Goal: Communication & Community: Answer question/provide support

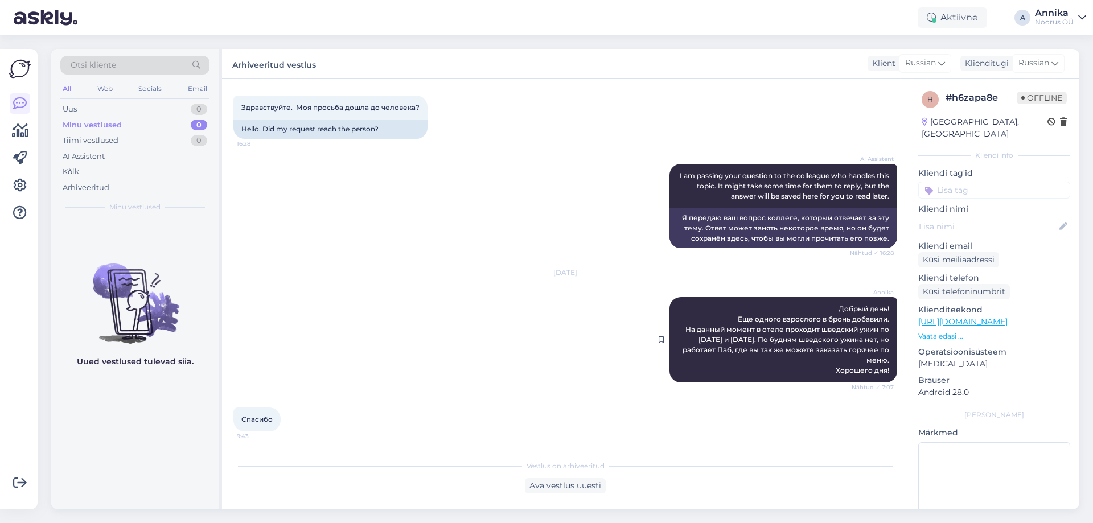
scroll to position [4239, 0]
click at [110, 106] on div "Uus 1" at bounding box center [134, 109] width 149 height 16
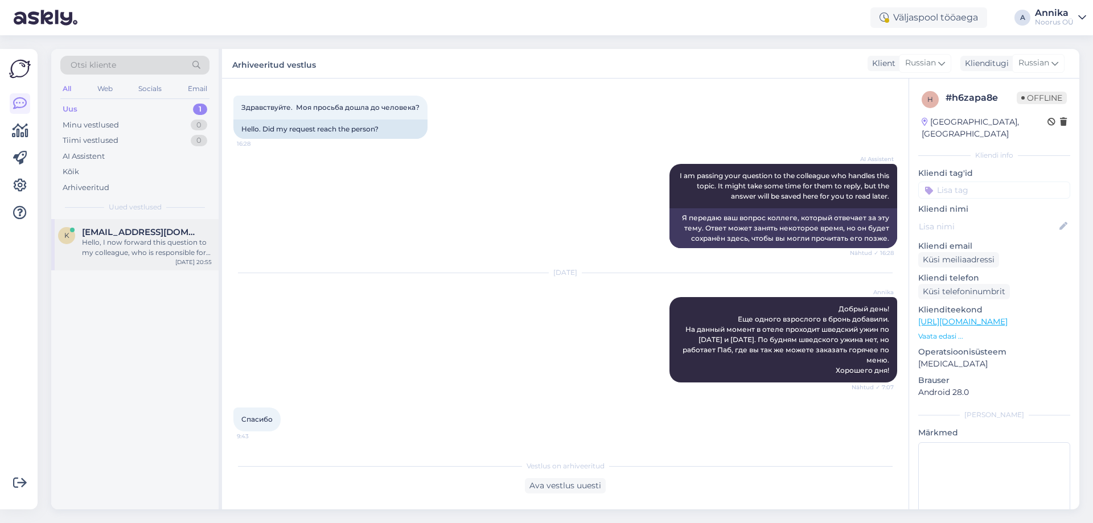
click at [84, 228] on span "[EMAIL_ADDRESS][DOMAIN_NAME]" at bounding box center [141, 232] width 118 height 10
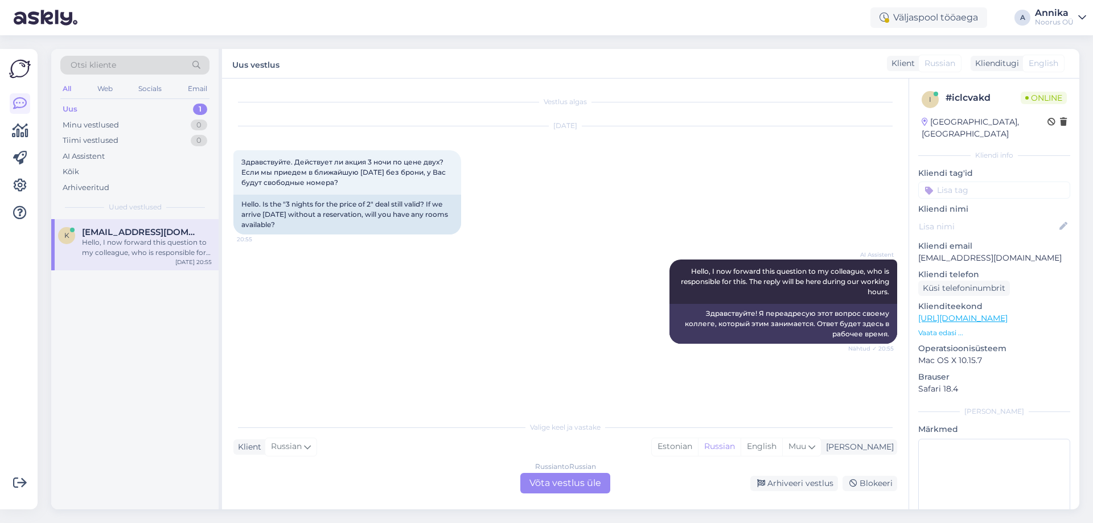
scroll to position [0, 0]
click at [560, 483] on div "Russian to Russian Võta vestlus üle" at bounding box center [565, 483] width 90 height 20
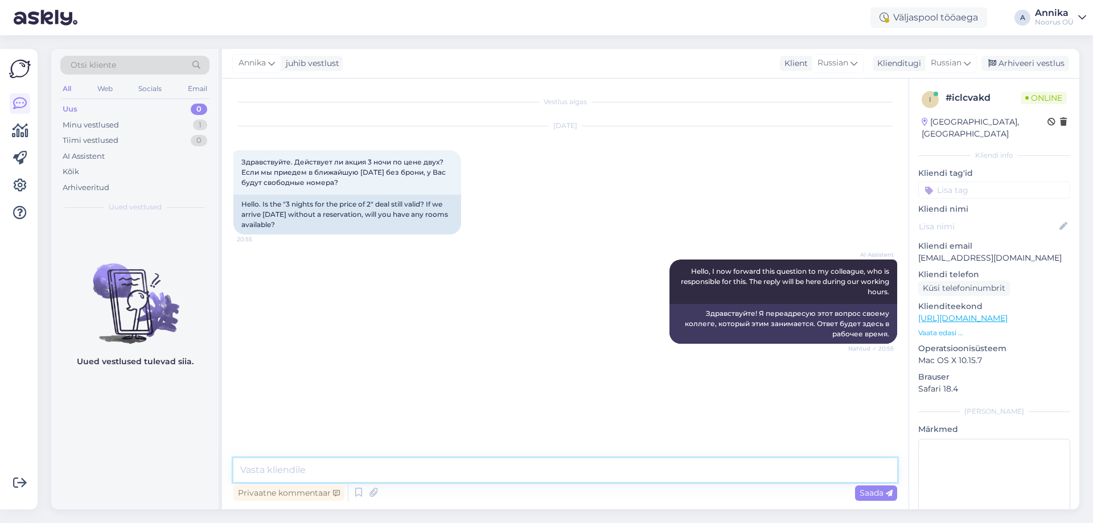
click at [272, 466] on textarea at bounding box center [565, 470] width 664 height 24
type textarea "P"
type textarea "Х"
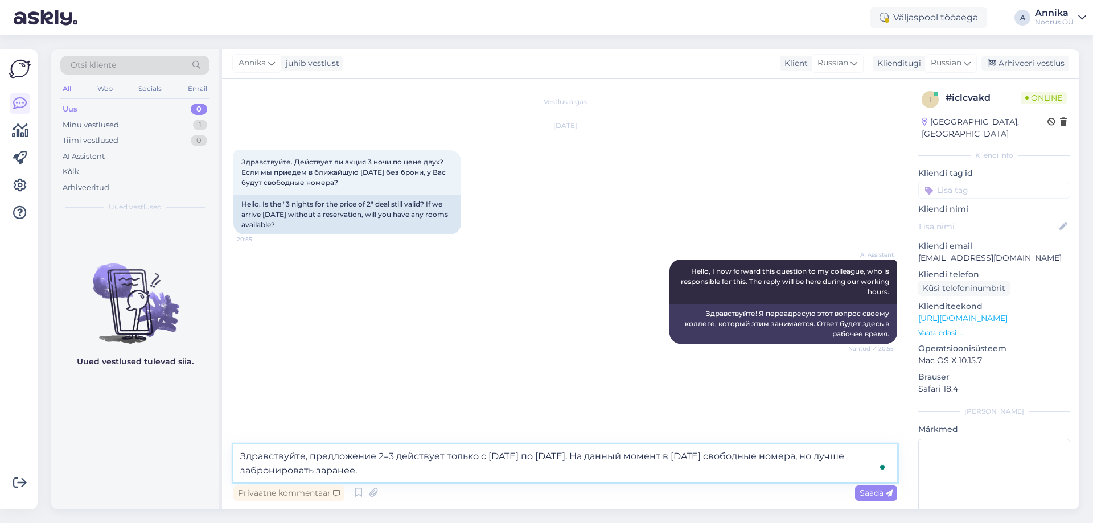
click at [749, 459] on textarea "Здравствуйте, предложение 2=3 действует только с [DATE] по [DATE]. На данный мо…" at bounding box center [565, 464] width 664 height 38
click at [435, 471] on textarea "Здравствуйте, предложение 2=3 действует только с [DATE] по [DATE]. На данный мо…" at bounding box center [565, 464] width 664 height 38
type textarea "Здравствуйте, предложение 2=3 действует только с [DATE] по [DATE]. На данный мо…"
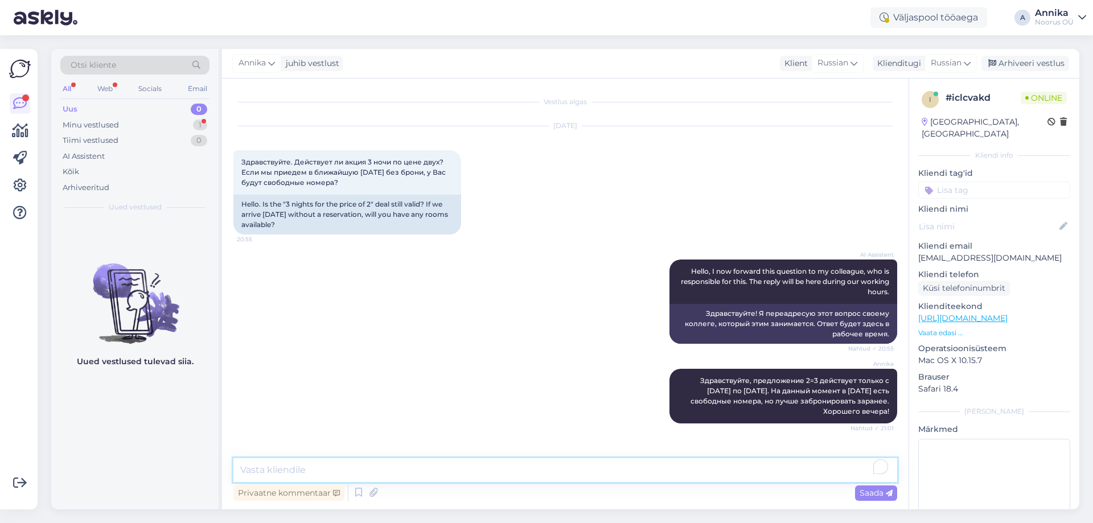
scroll to position [57, 0]
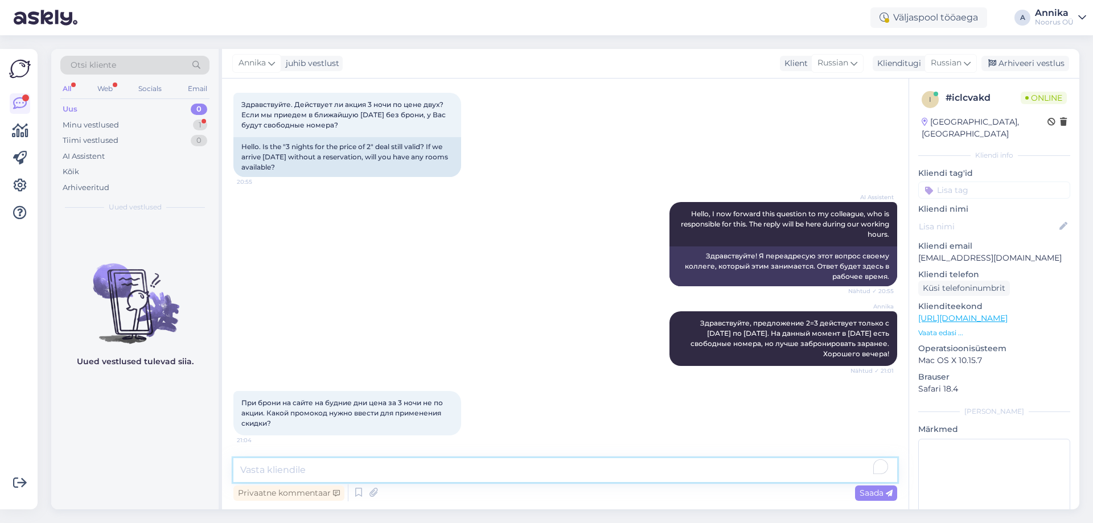
click at [359, 467] on textarea "To enrich screen reader interactions, please activate Accessibility in Grammarl…" at bounding box center [565, 470] width 664 height 24
click at [358, 465] on textarea "To enrich screen reader interactions, please activate Accessibility in Grammarl…" at bounding box center [565, 470] width 664 height 24
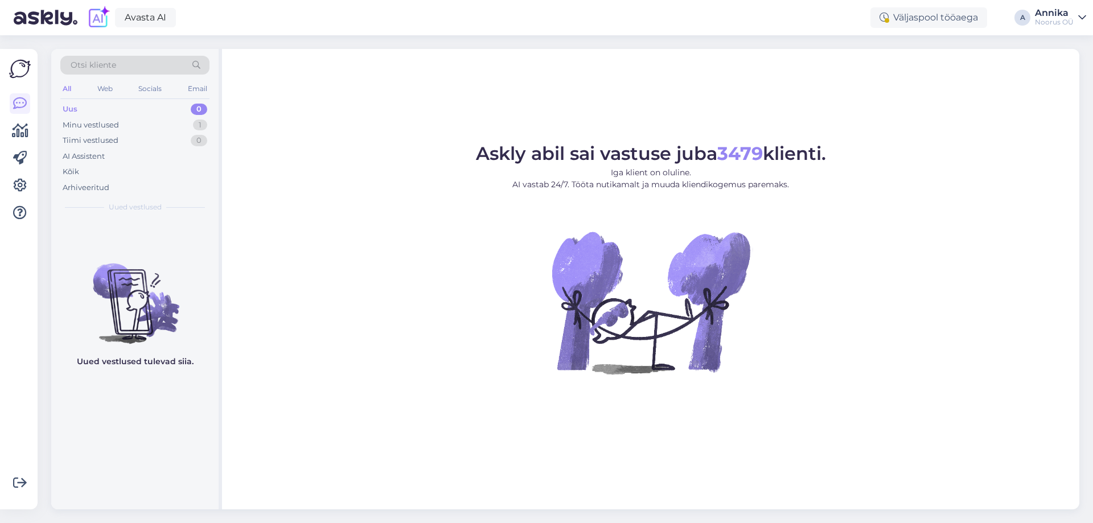
click at [93, 102] on div "Uus 0" at bounding box center [134, 109] width 149 height 16
click at [116, 124] on div "Minu vestlused" at bounding box center [91, 125] width 56 height 11
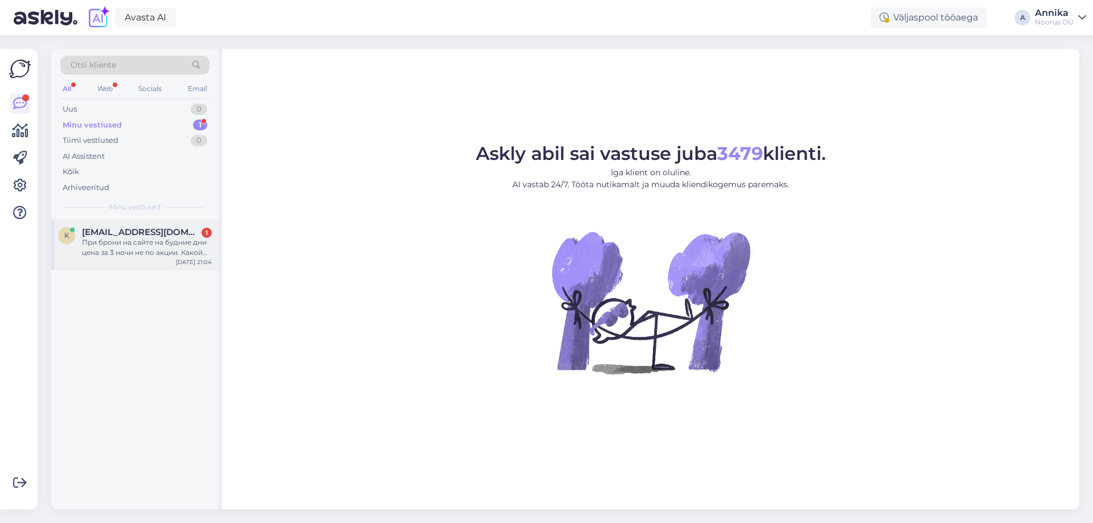
click at [138, 246] on div "При брони на сайте на будние дни цена за 3 ночи не по акции. Какой промокод нуж…" at bounding box center [147, 247] width 130 height 20
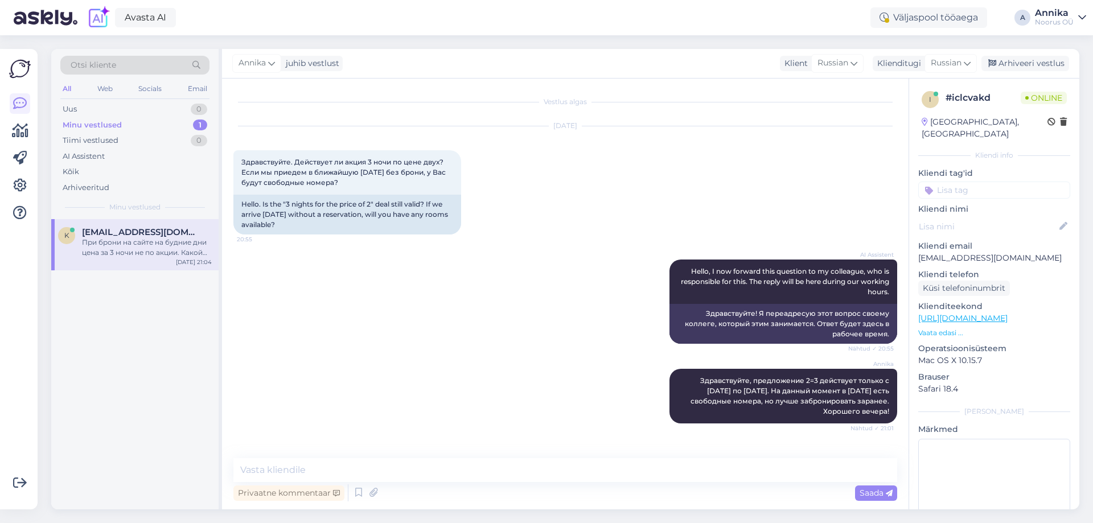
scroll to position [57, 0]
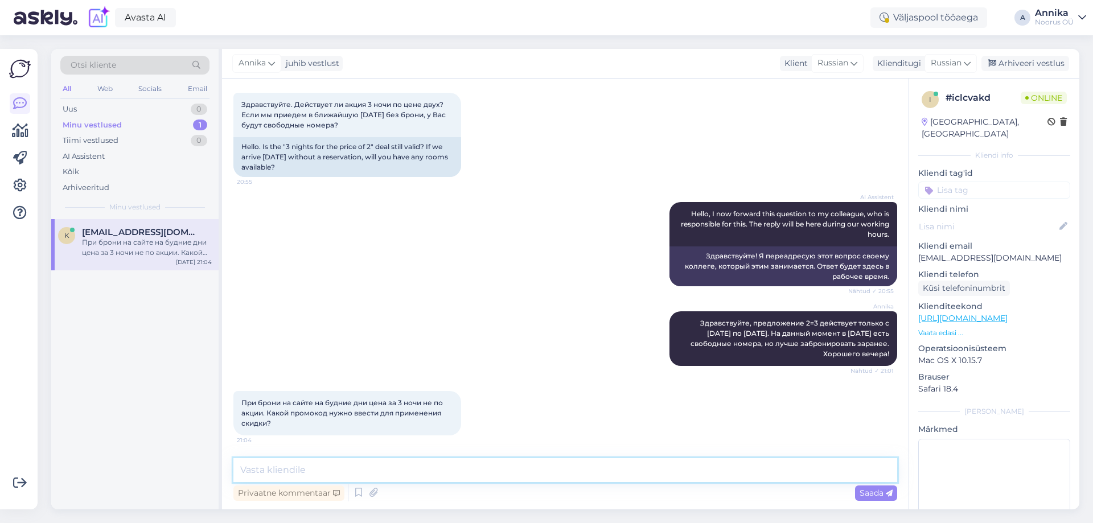
click at [376, 470] on textarea at bounding box center [565, 470] width 664 height 24
type textarea "На какие даты Вы желаете забронировать номер?"
